Goal: Book appointment/travel/reservation

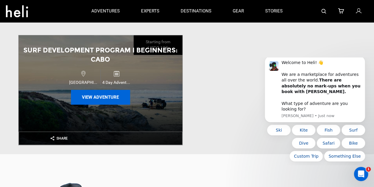
click at [97, 99] on button "View Adventure" at bounding box center [100, 97] width 59 height 15
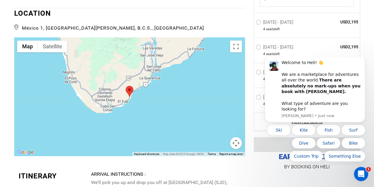
scroll to position [755, 0]
